Goal: Check status

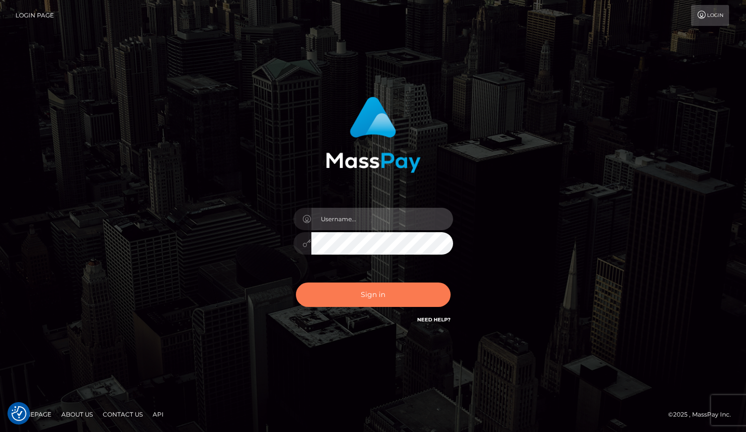
type input "grace.rush"
click at [356, 299] on button "Sign in" at bounding box center [373, 295] width 155 height 24
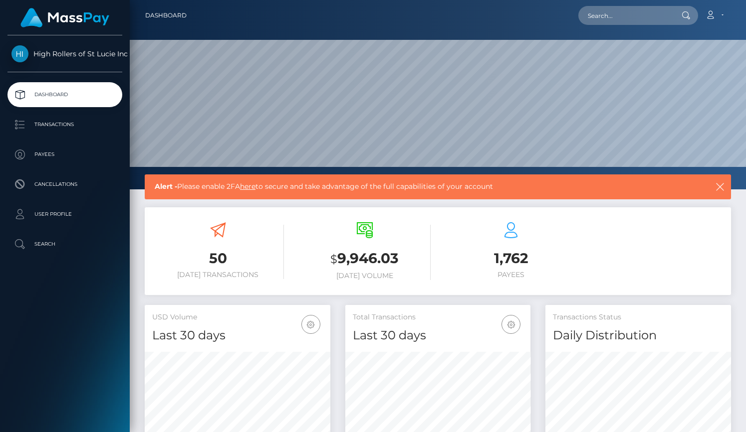
scroll to position [177, 186]
click at [47, 122] on p "Transactions" at bounding box center [64, 124] width 107 height 15
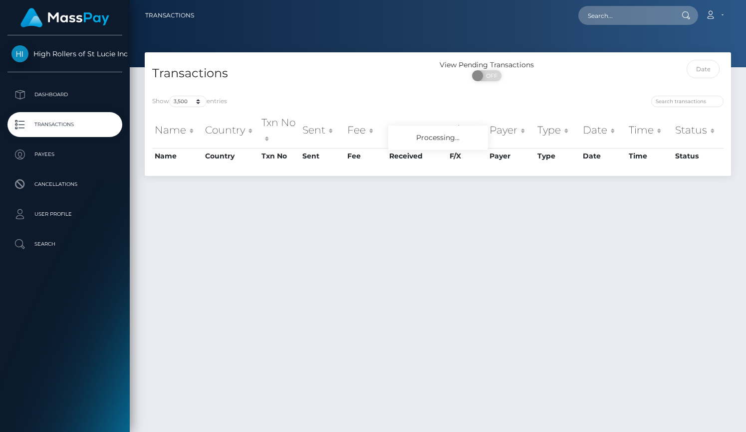
select select "3500"
click at [186, 100] on select "10 25 50 100 250 500 1,000 3,500" at bounding box center [187, 101] width 37 height 11
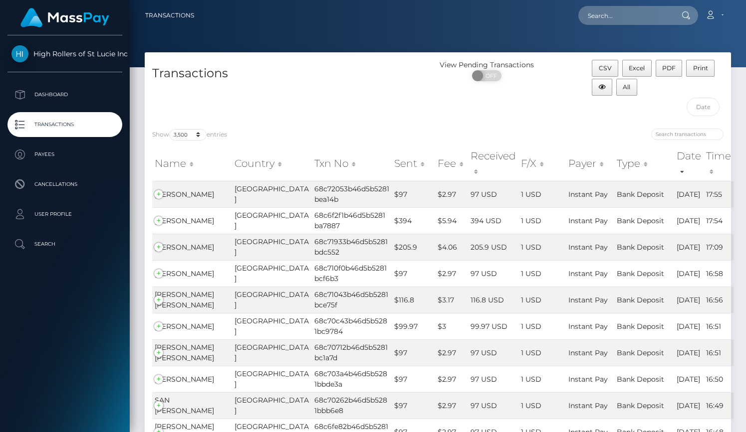
scroll to position [634, 0]
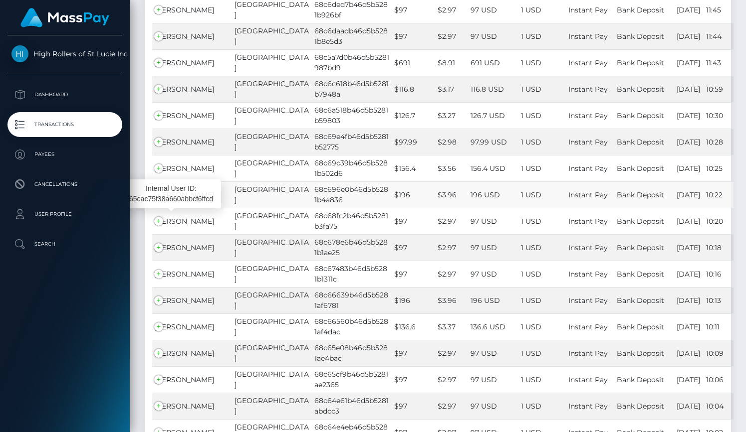
click at [181, 200] on span "Erica Helt" at bounding box center [184, 195] width 59 height 9
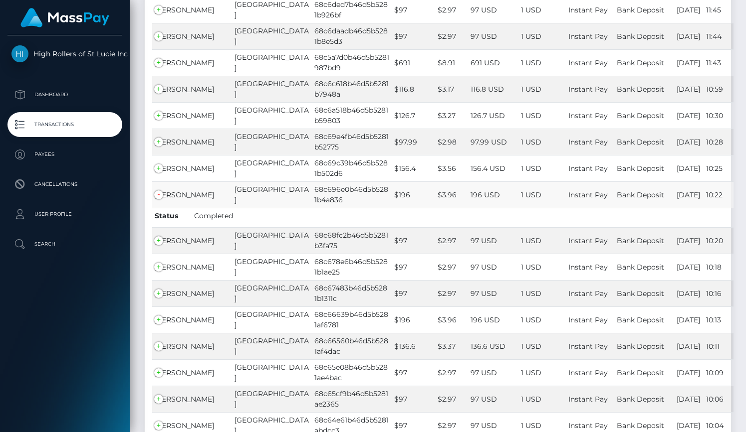
click at [312, 208] on td "68c696e0b46d5b5281b4a836" at bounding box center [352, 195] width 80 height 26
copy td "68c696e0b46d5b5281b4a836"
click at [178, 200] on span "Erica Helt" at bounding box center [184, 195] width 59 height 9
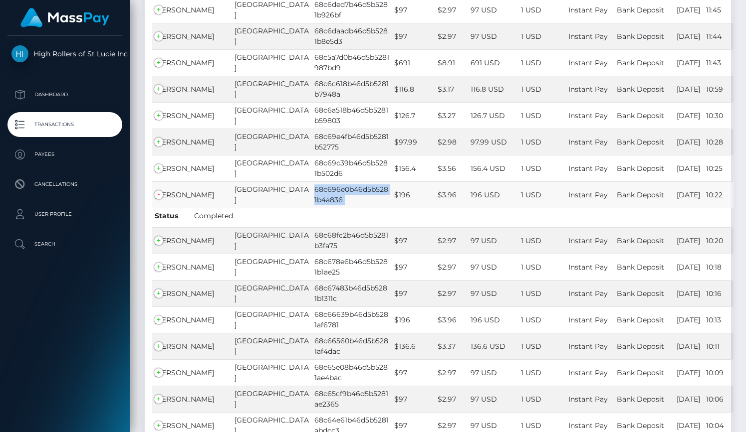
click at [178, 200] on span "Erica Helt" at bounding box center [184, 195] width 59 height 9
